Goal: Transaction & Acquisition: Purchase product/service

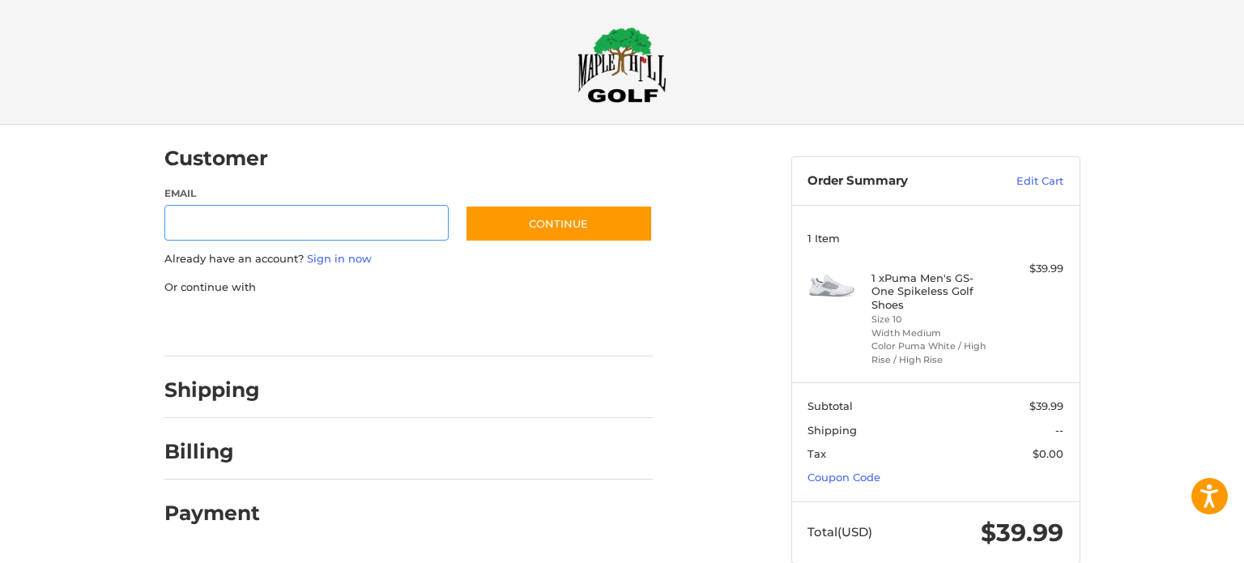
scroll to position [17, 0]
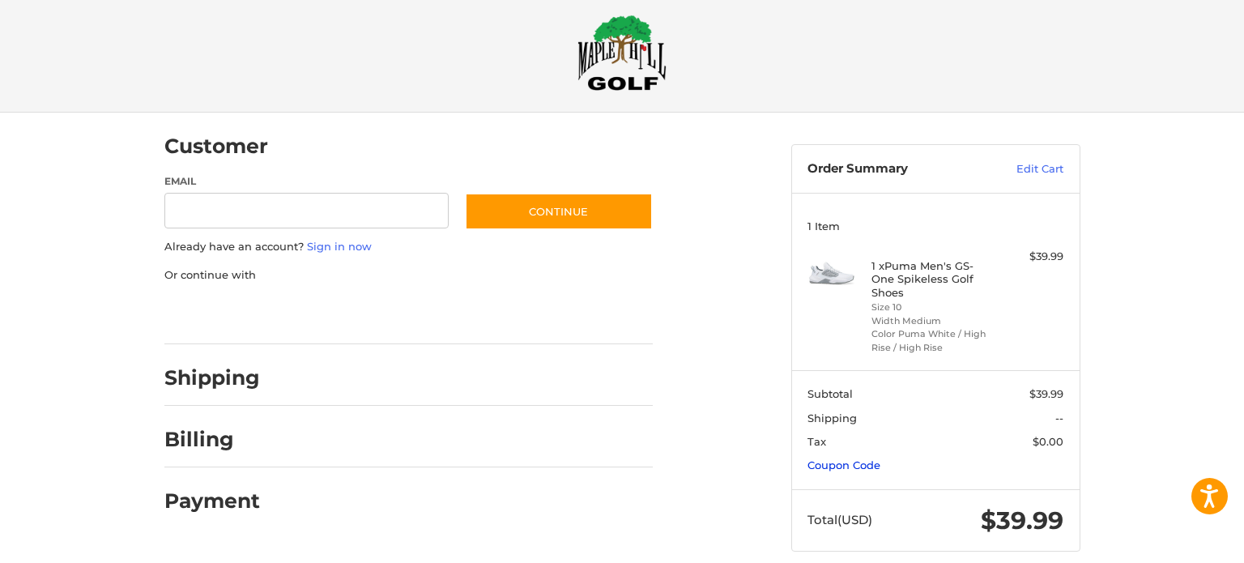
click at [858, 463] on link "Coupon Code" at bounding box center [843, 464] width 73 height 13
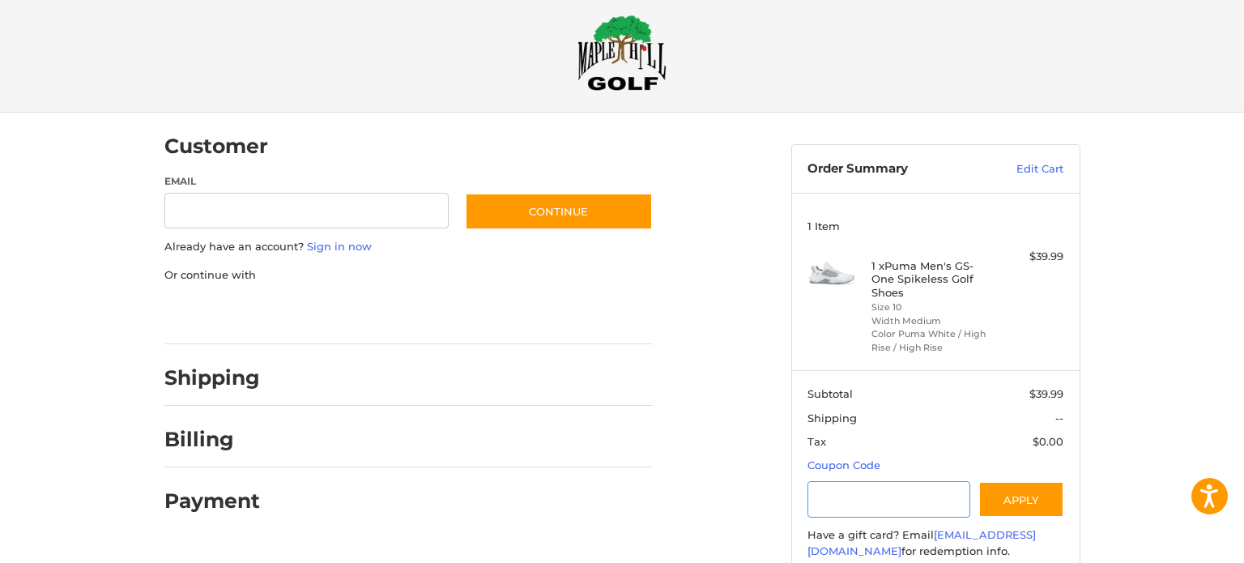
click at [861, 510] on input "Gift Certificate or Coupon Code" at bounding box center [888, 499] width 163 height 36
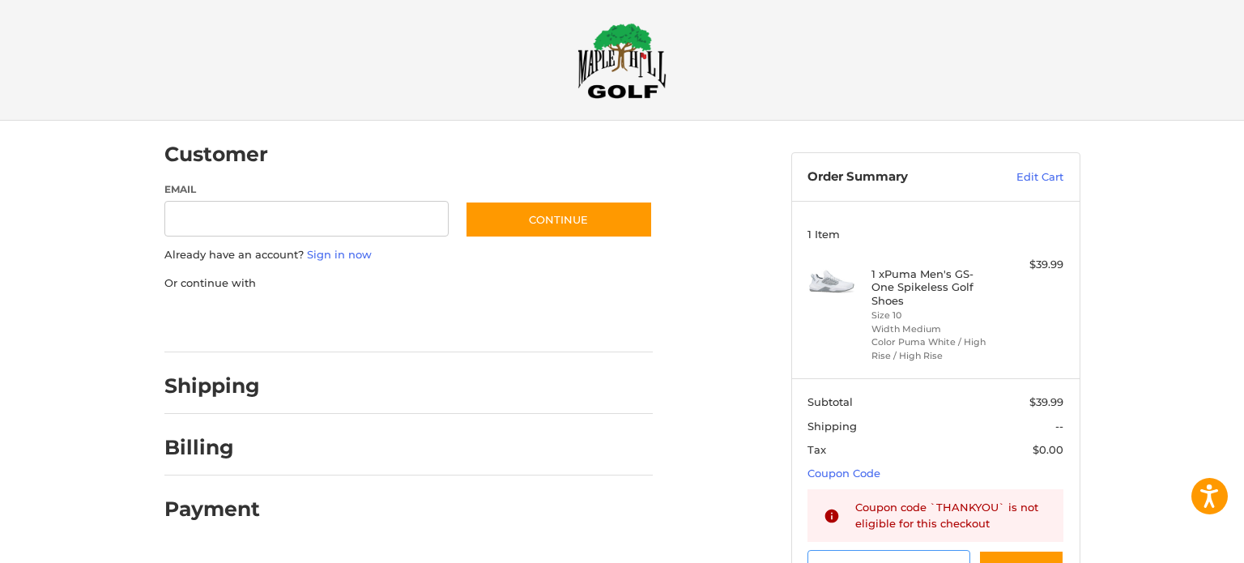
scroll to position [7, 0]
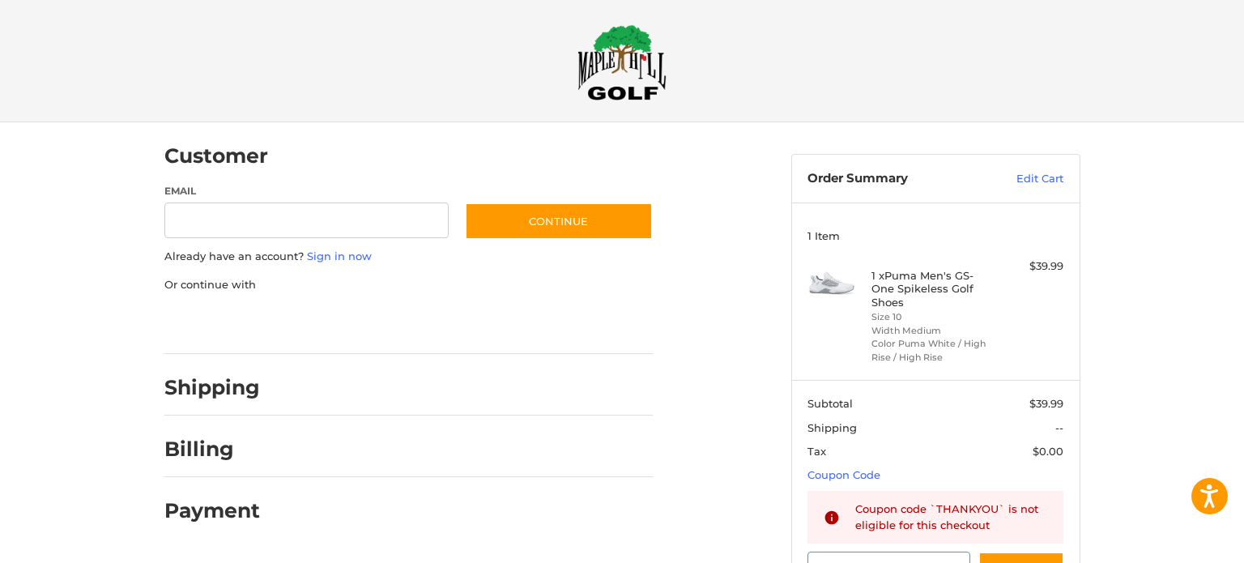
type input "********"
click at [287, 214] on input "Email" at bounding box center [306, 220] width 285 height 36
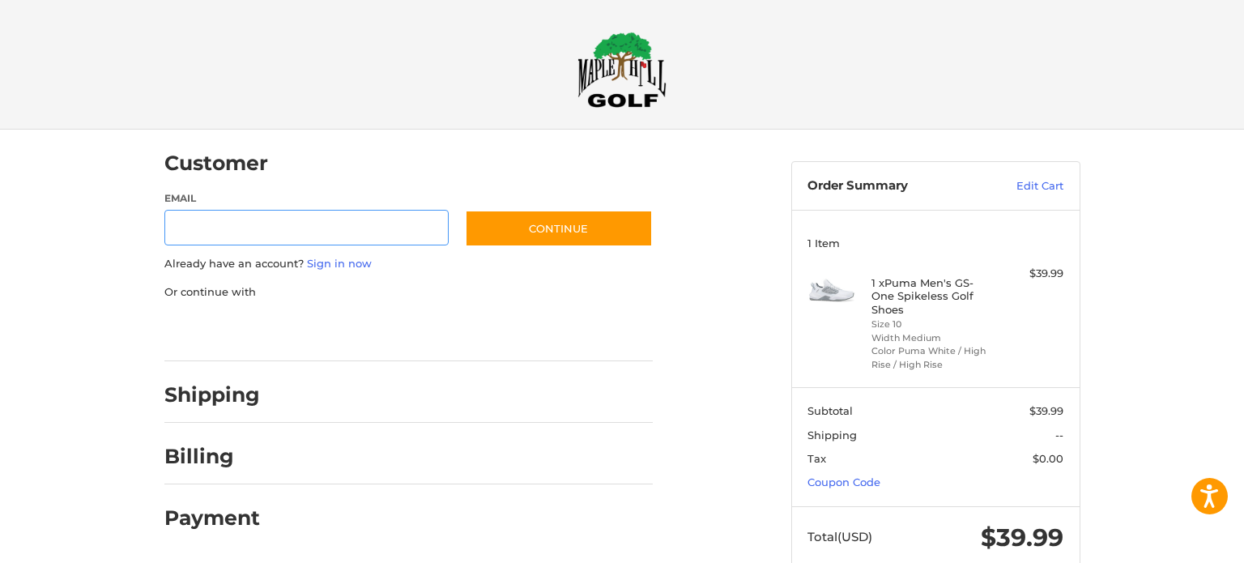
scroll to position [17, 0]
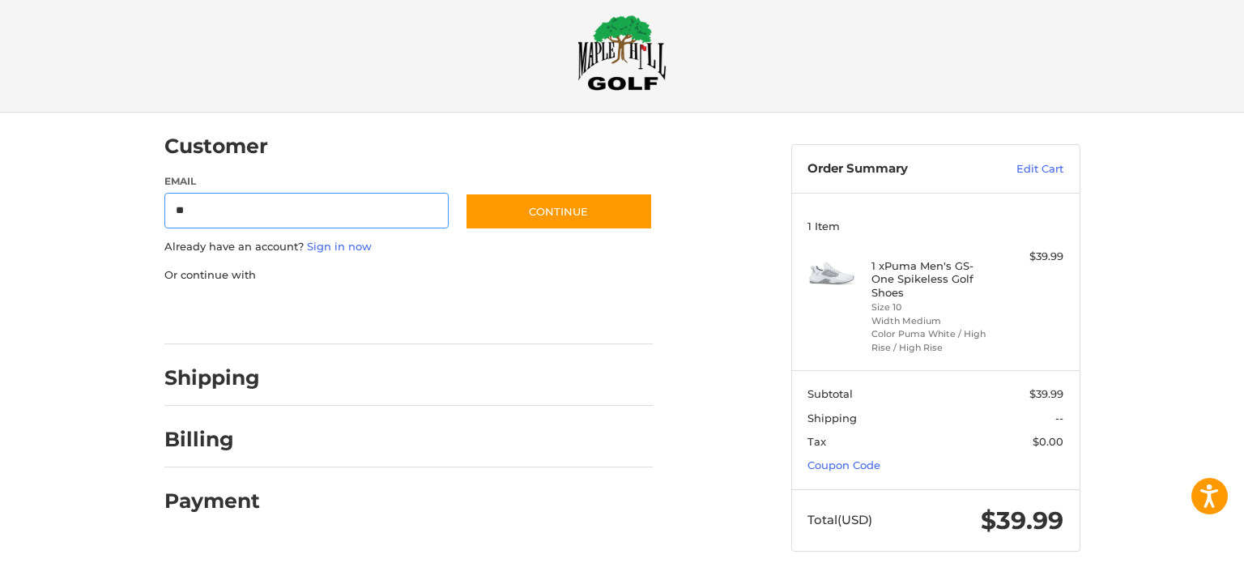
type input "**********"
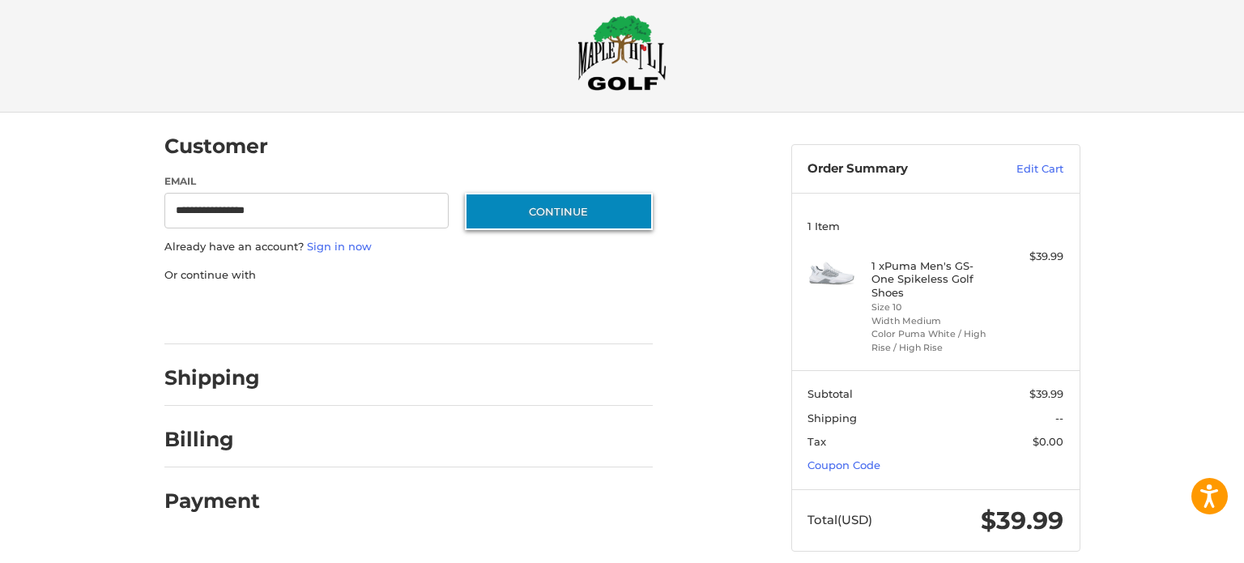
click at [500, 216] on button "Continue" at bounding box center [559, 211] width 188 height 37
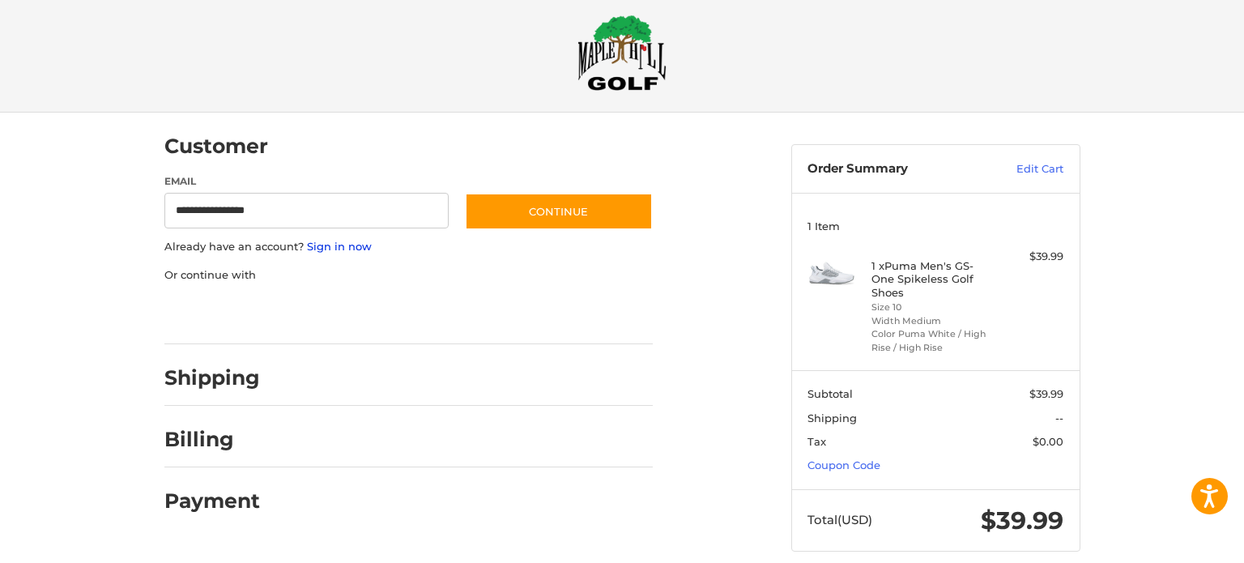
click at [360, 243] on link "Sign in now" at bounding box center [339, 246] width 65 height 13
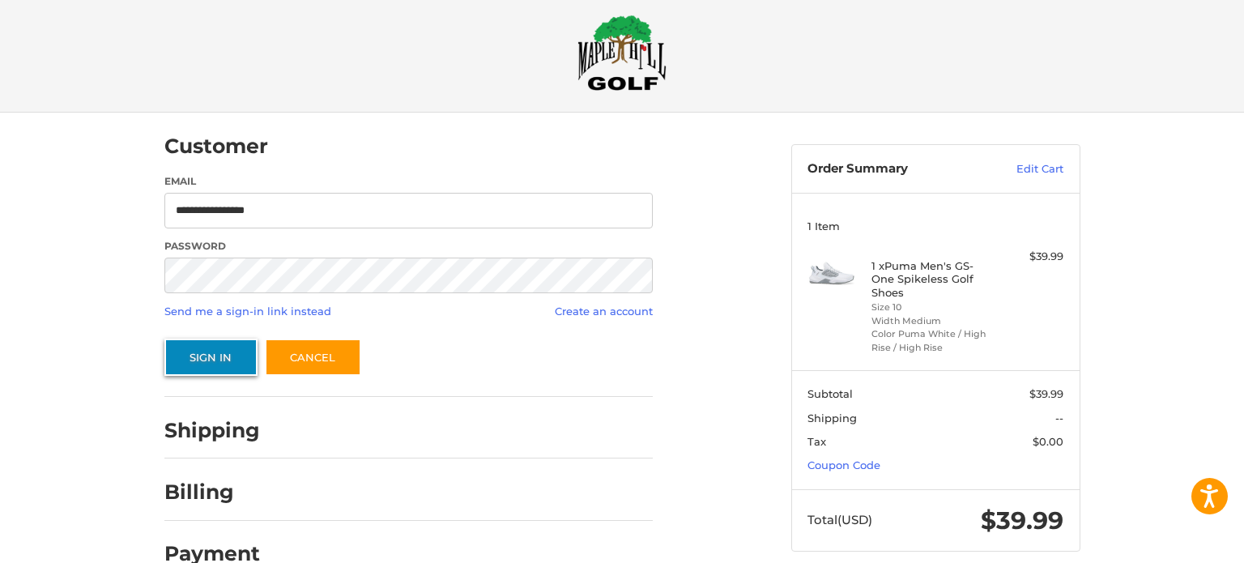
click at [227, 358] on button "Sign In" at bounding box center [210, 357] width 93 height 37
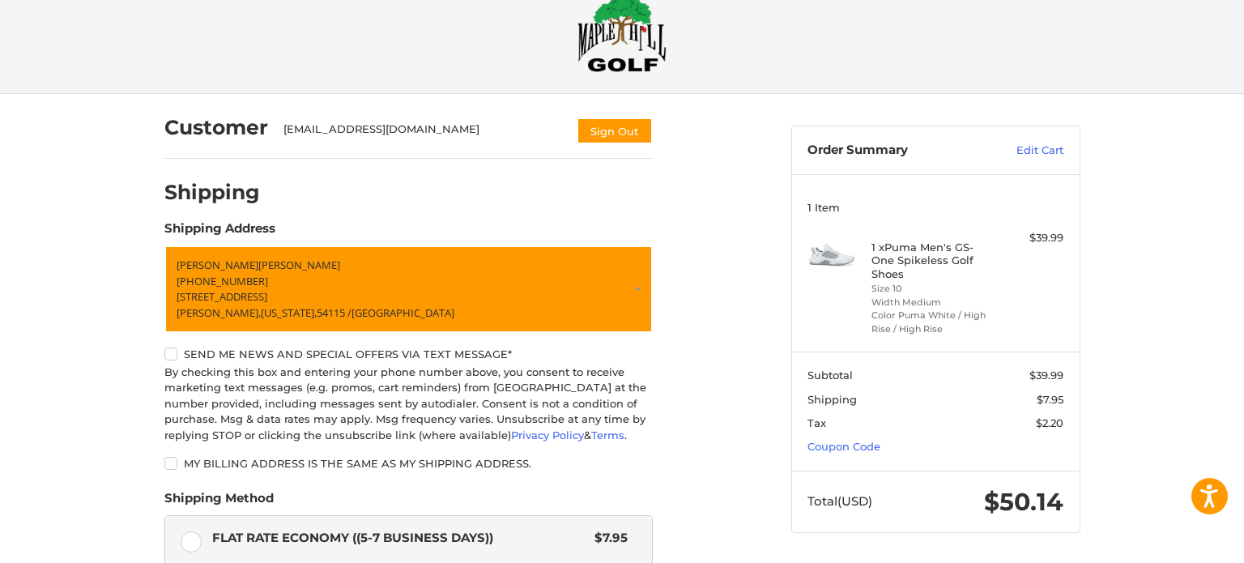
scroll to position [0, 0]
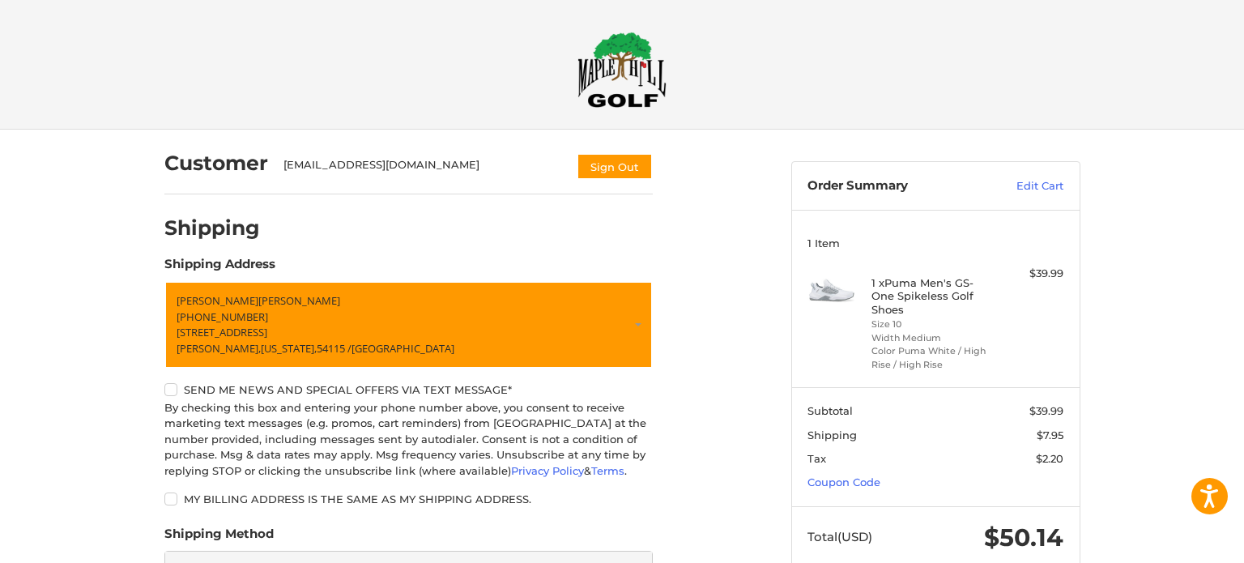
click at [643, 55] on img at bounding box center [621, 70] width 89 height 76
